Goal: Navigation & Orientation: Find specific page/section

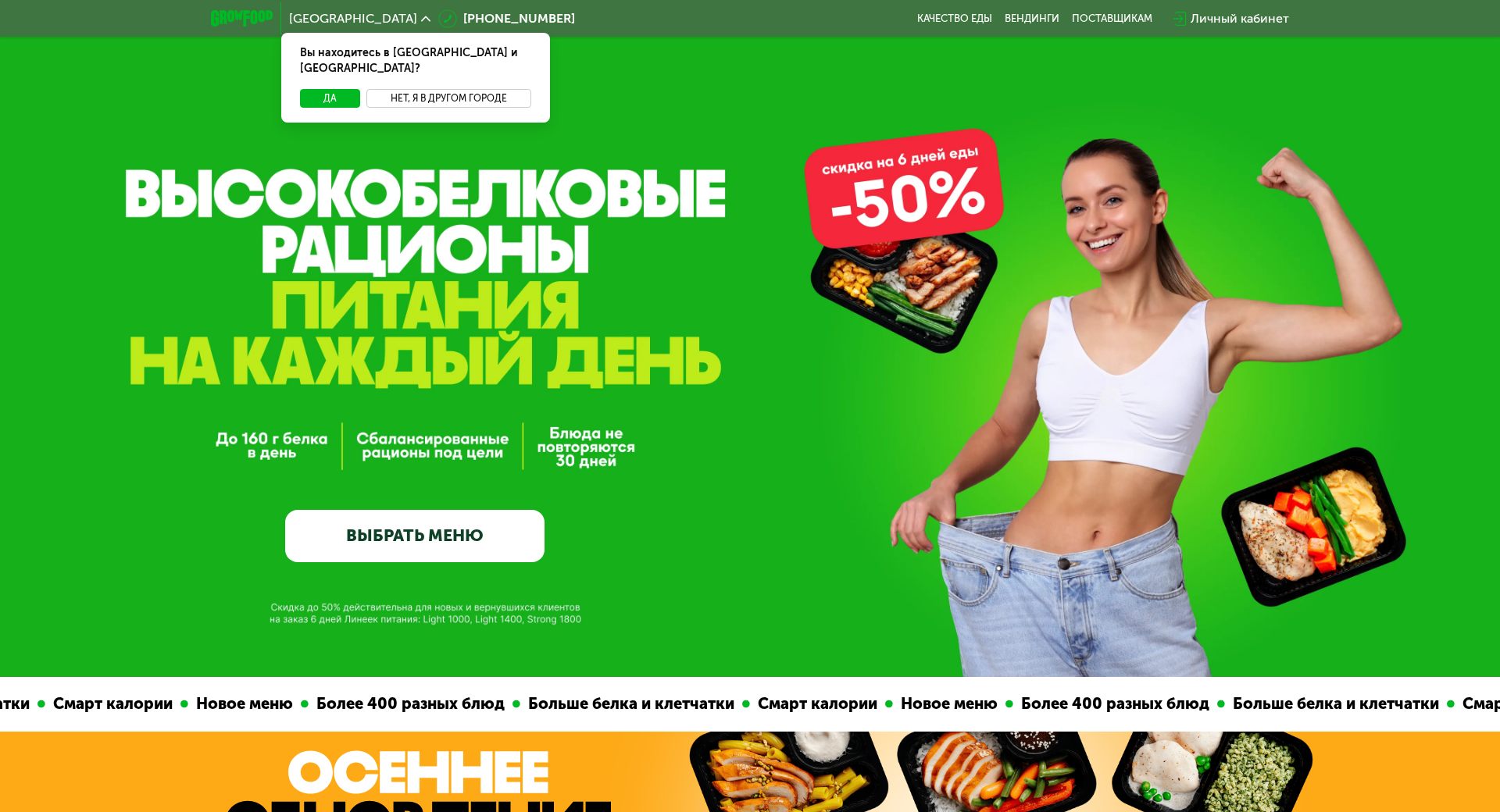
click at [411, 89] on button "Нет, я в другом городе" at bounding box center [448, 98] width 164 height 19
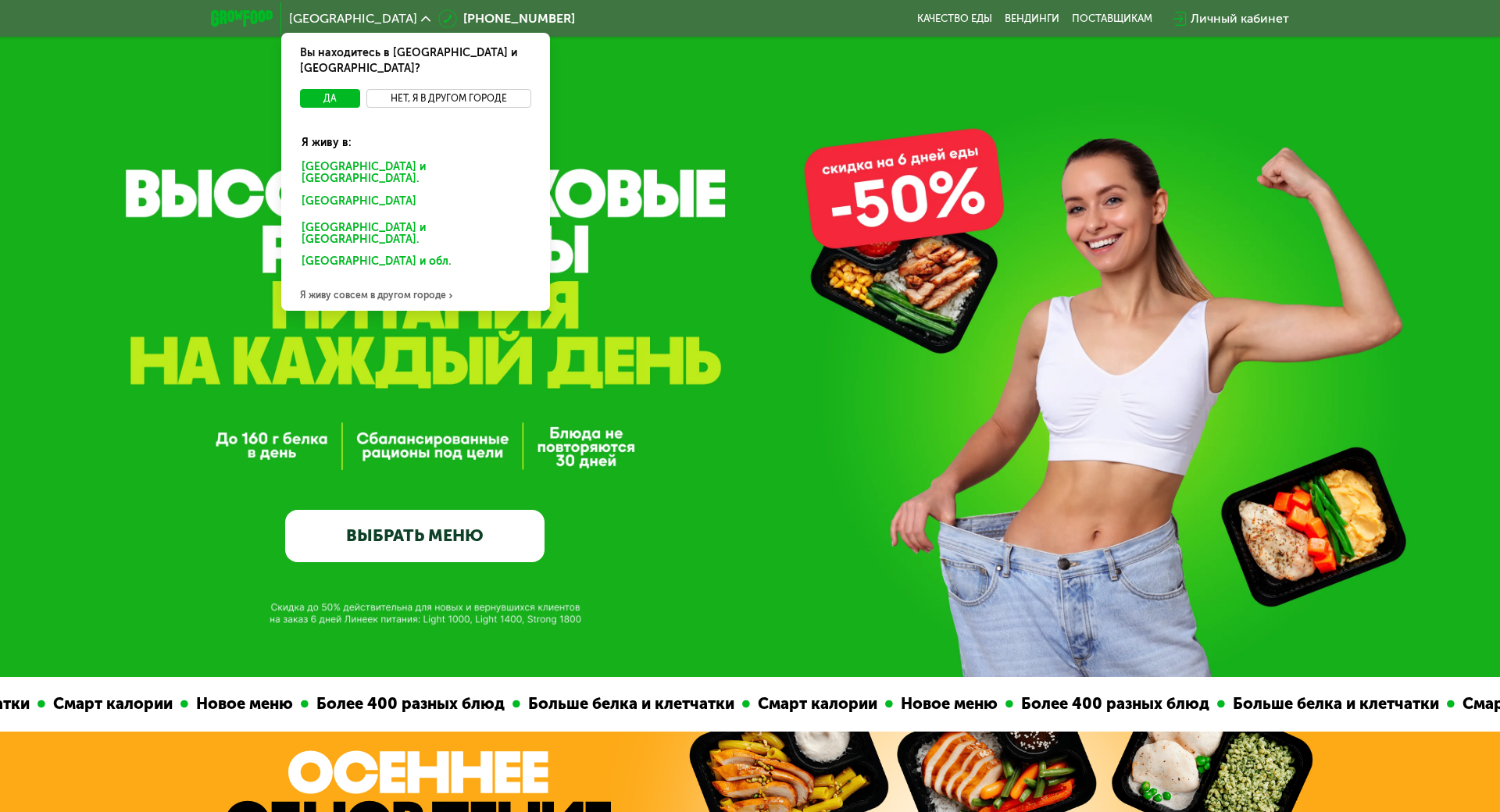
scroll to position [78, 0]
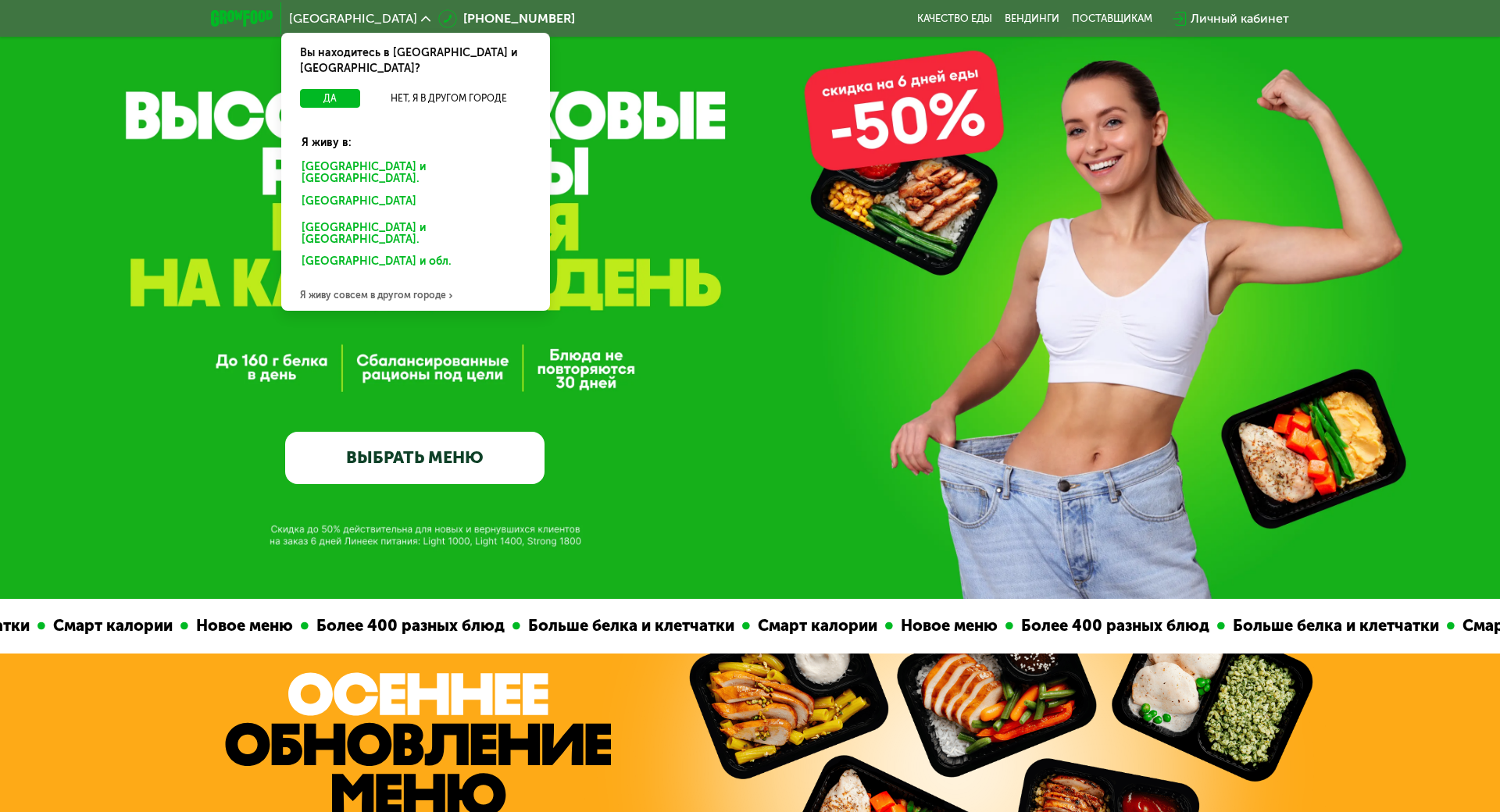
click at [355, 279] on div "Я живу совсем в другом городе" at bounding box center [415, 295] width 269 height 31
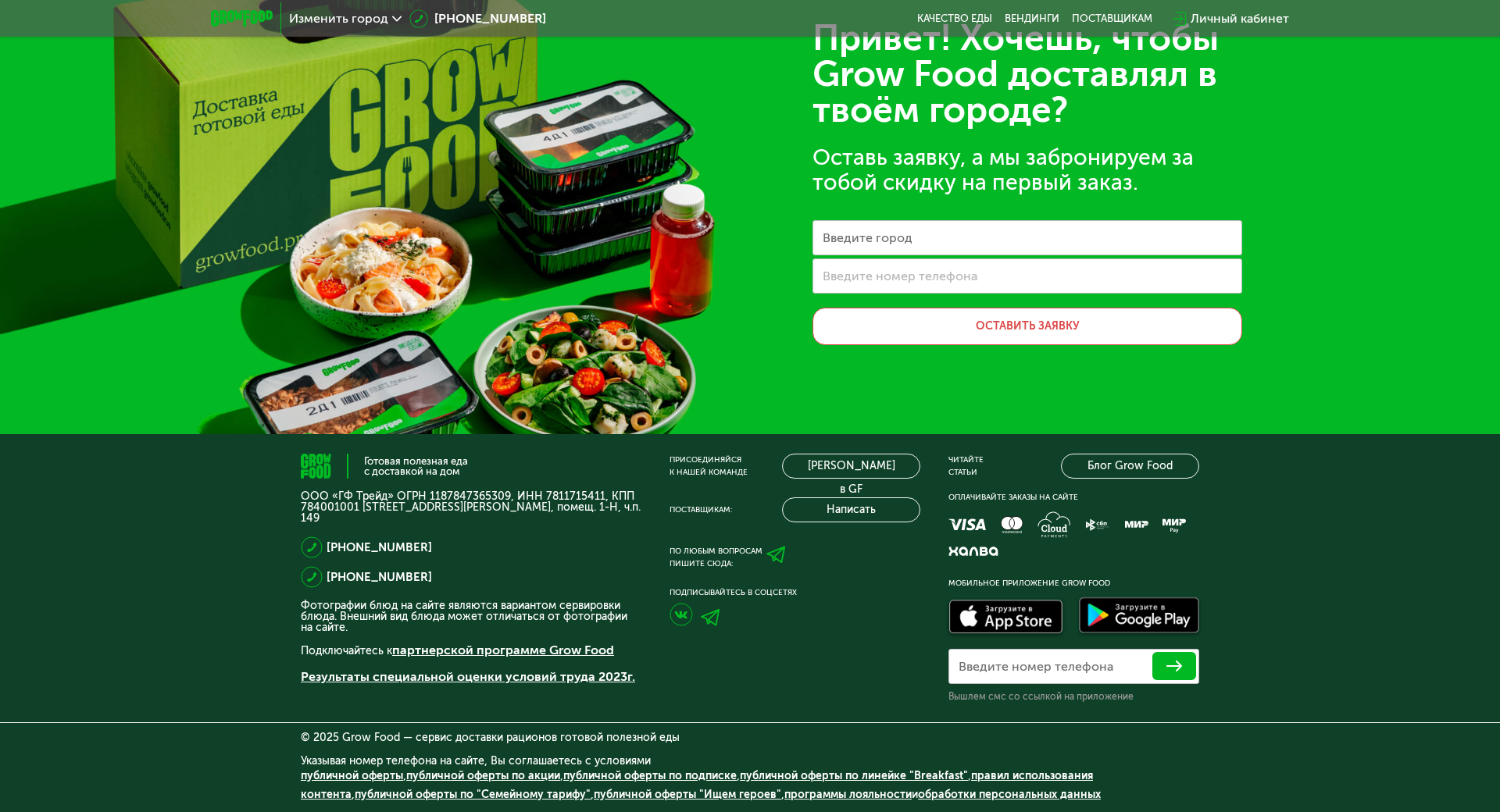
scroll to position [0, 0]
